Goal: Find specific page/section: Find specific page/section

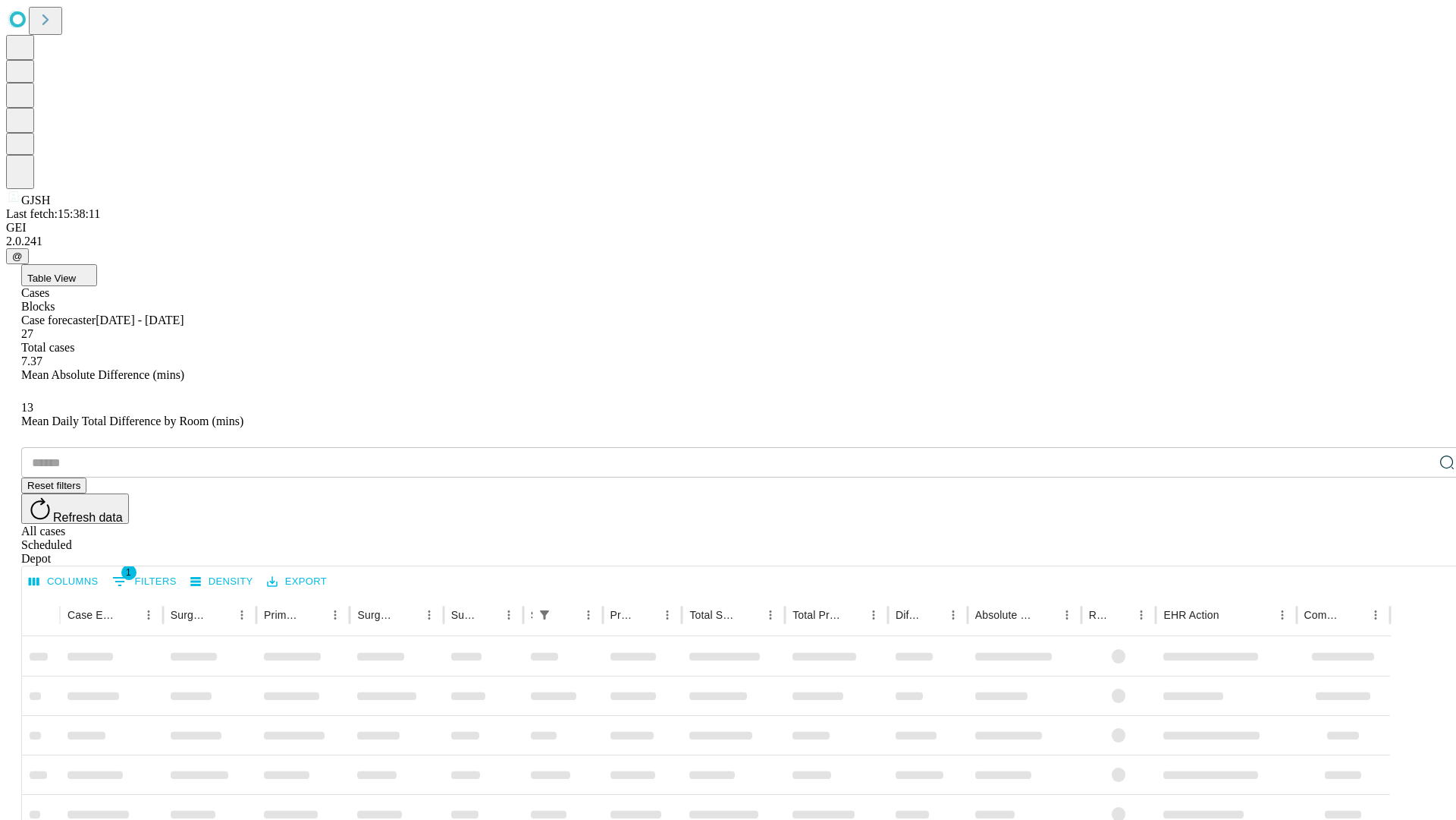
click at [1416, 552] on div "Depot" at bounding box center [744, 558] width 1444 height 14
